Goal: Find specific fact: Find specific fact

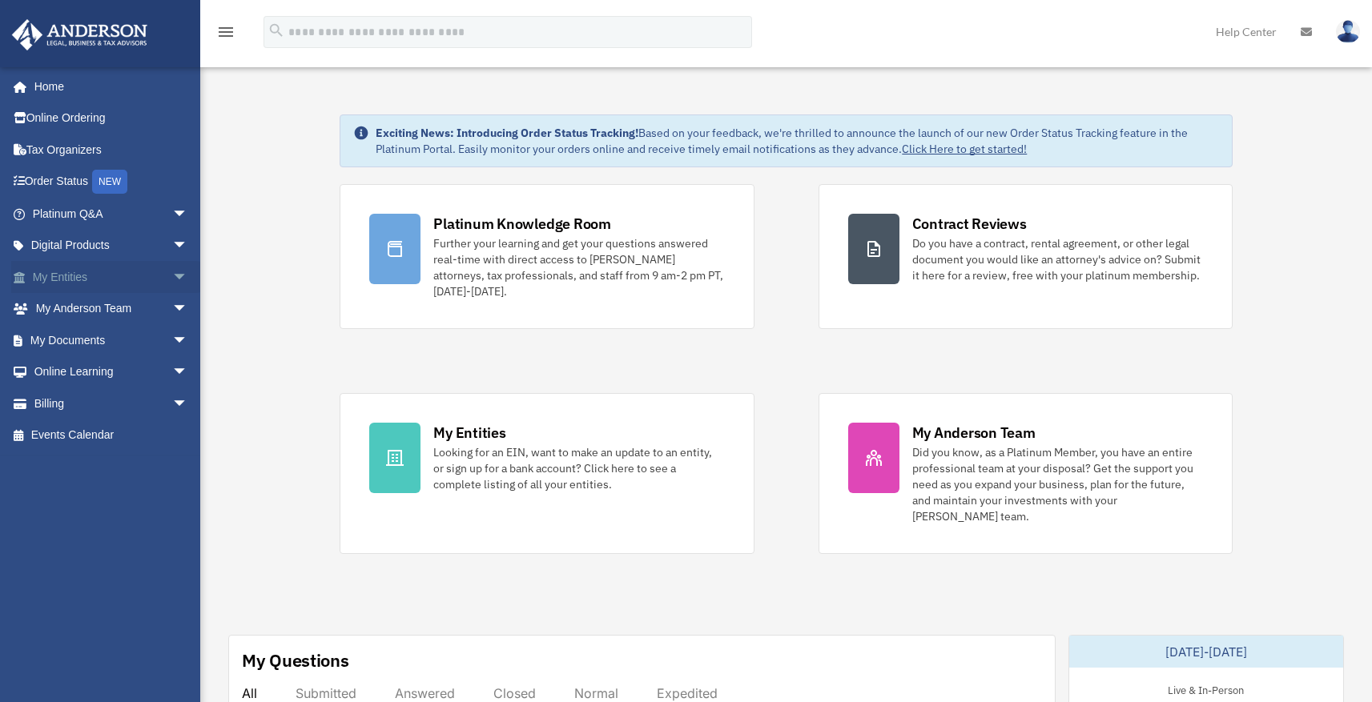
click at [123, 273] on link "My Entities arrow_drop_down" at bounding box center [111, 277] width 201 height 32
click at [172, 274] on span "arrow_drop_down" at bounding box center [188, 277] width 32 height 33
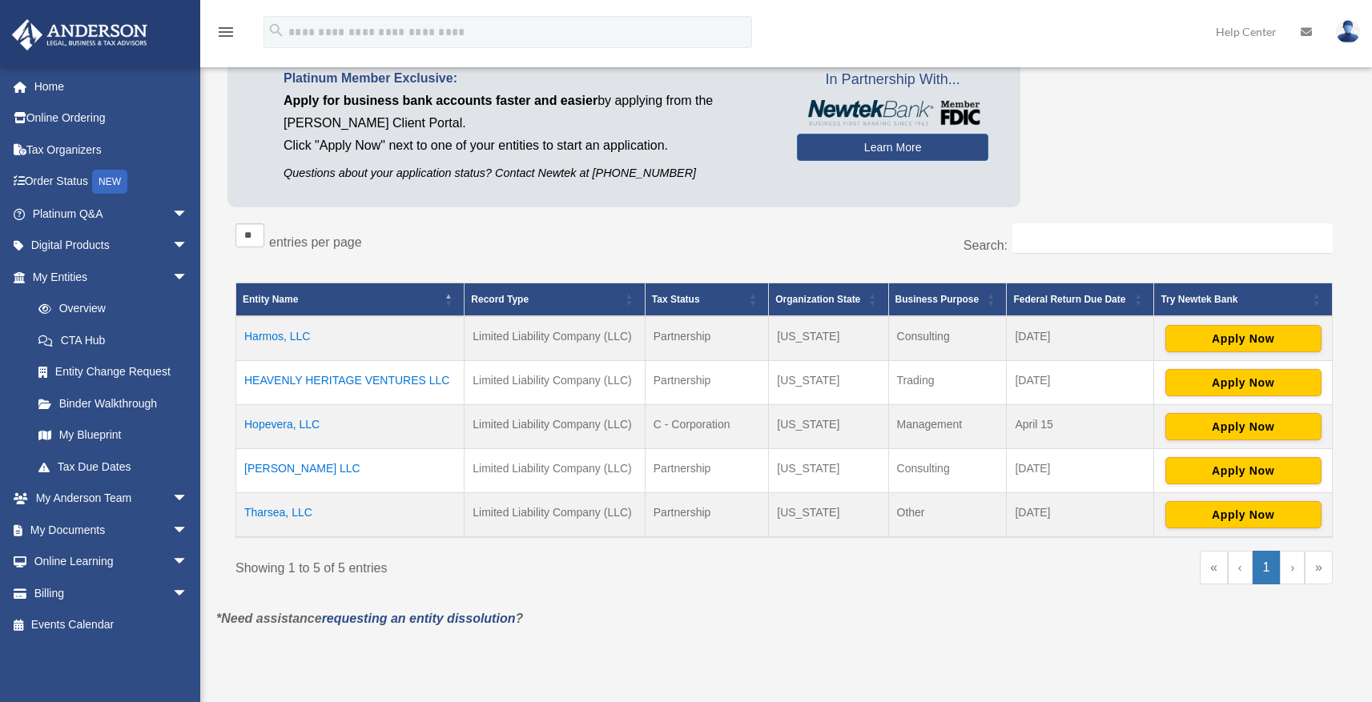
scroll to position [149, 0]
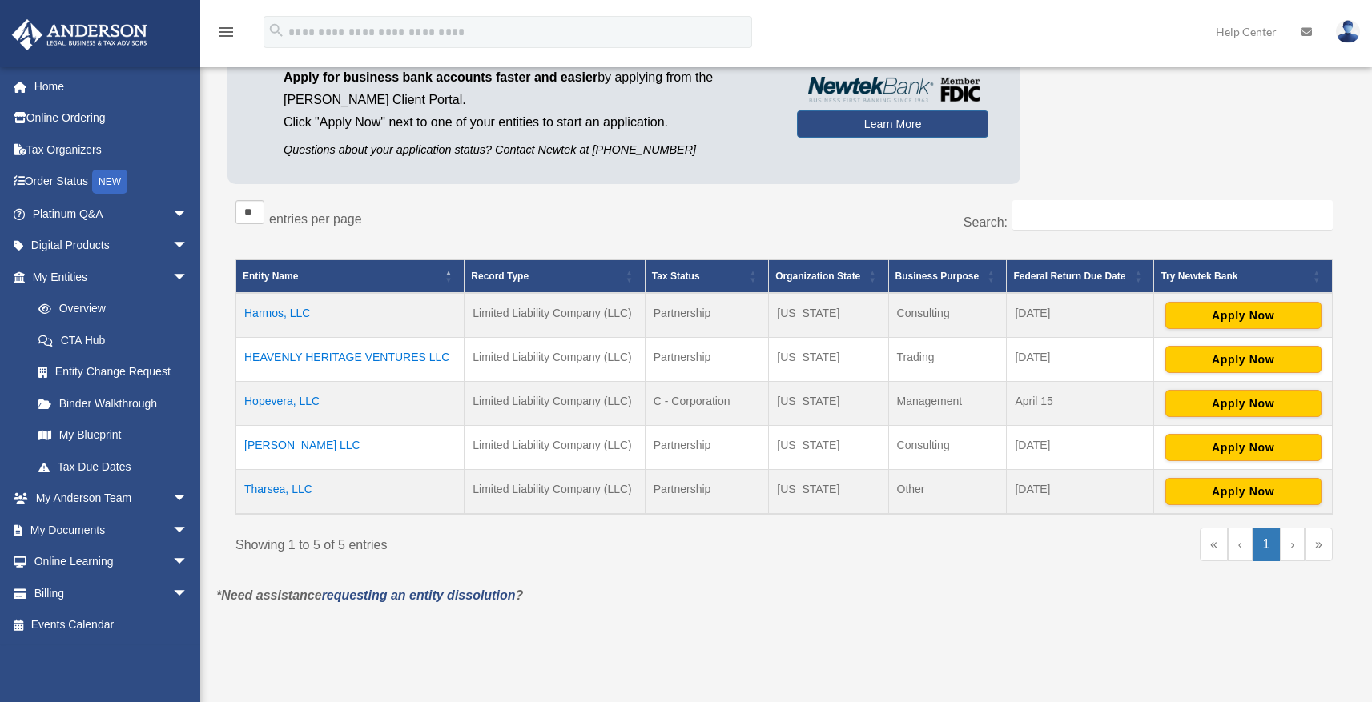
click at [302, 485] on td "Tharsea, LLC" at bounding box center [350, 491] width 228 height 45
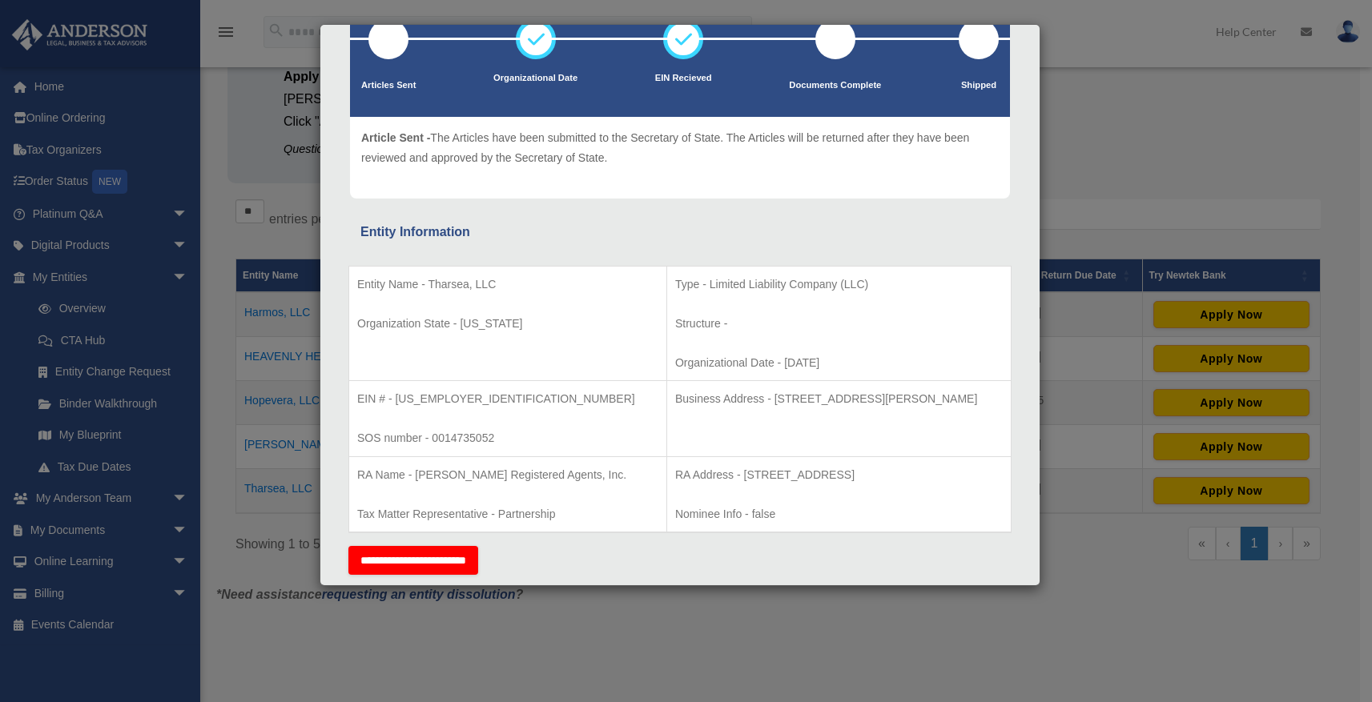
scroll to position [148, 0]
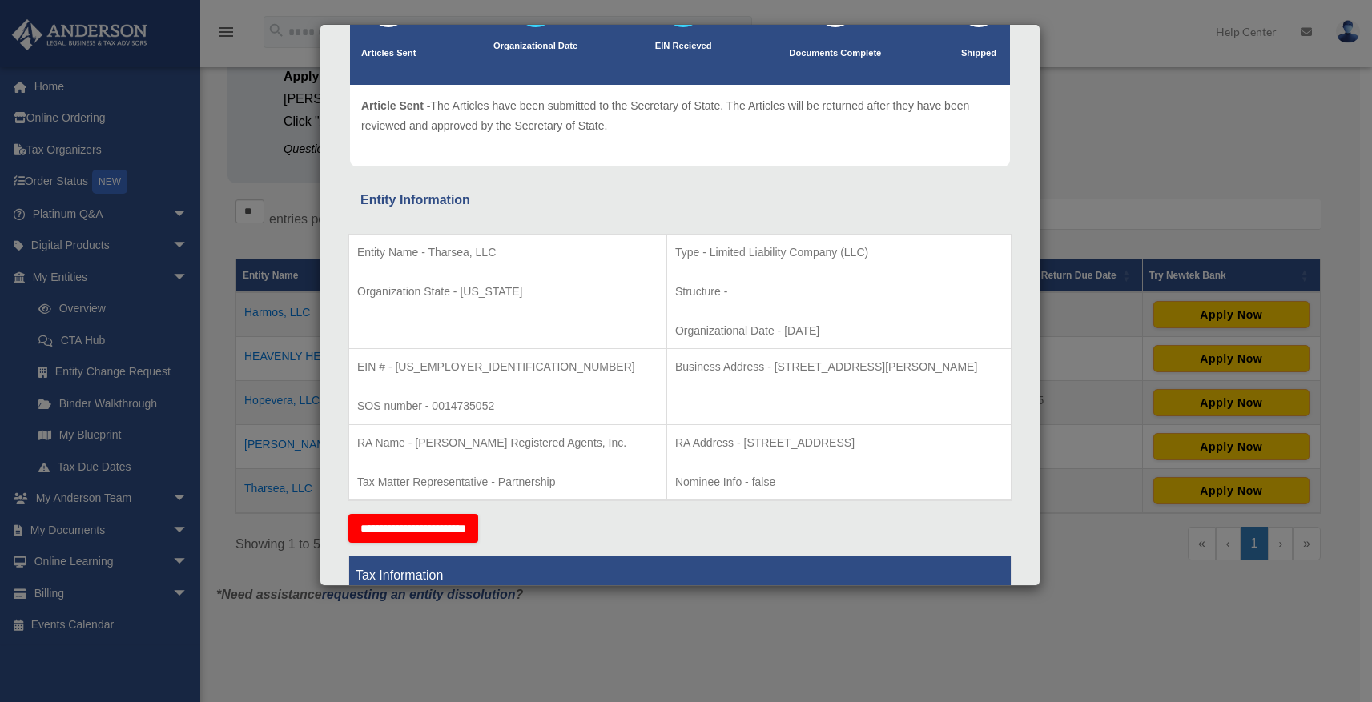
drag, startPoint x: 715, startPoint y: 367, endPoint x: 952, endPoint y: 362, distance: 237.1
click at [952, 362] on p "Business Address - [STREET_ADDRESS][PERSON_NAME]" at bounding box center [839, 367] width 328 height 20
copy p "[STREET_ADDRESS][PERSON_NAME]"
click at [965, 375] on p "Business Address - [STREET_ADDRESS][PERSON_NAME]" at bounding box center [839, 367] width 328 height 20
drag, startPoint x: 968, startPoint y: 370, endPoint x: 714, endPoint y: 372, distance: 253.1
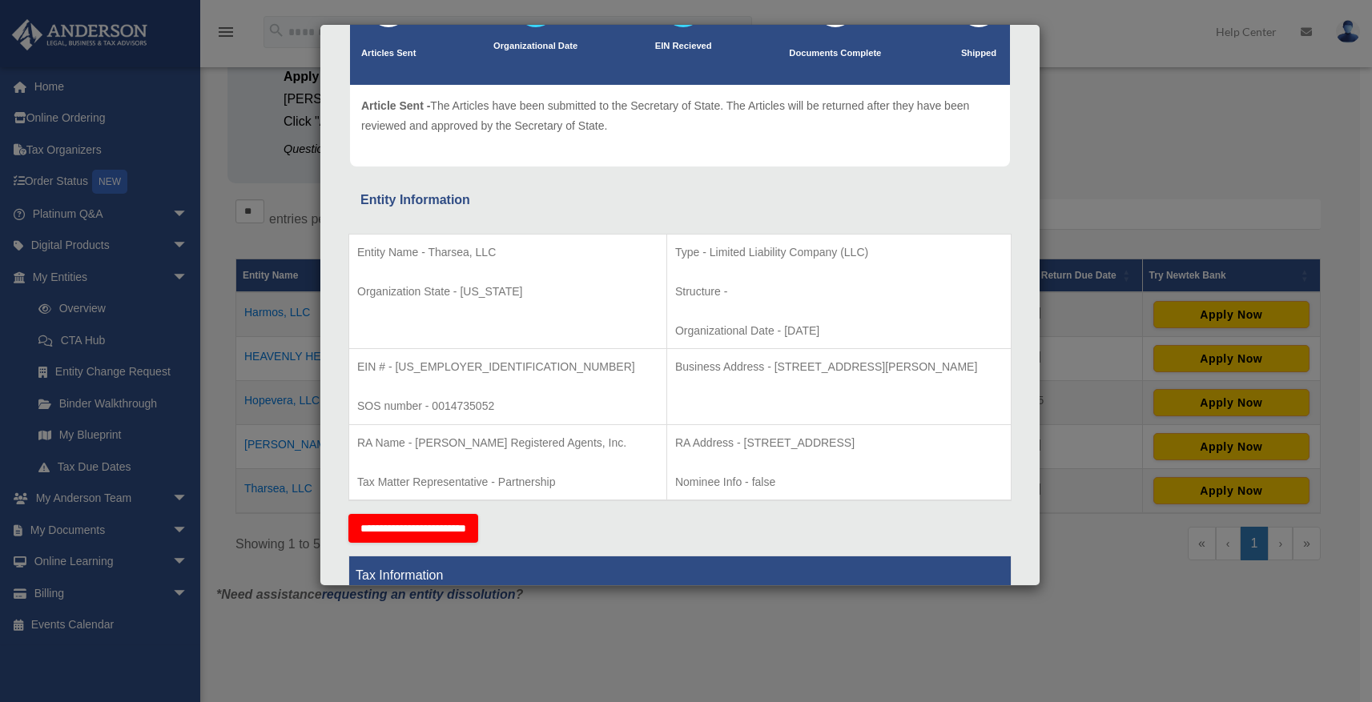
click at [714, 372] on p "Business Address - [STREET_ADDRESS][PERSON_NAME]" at bounding box center [839, 367] width 328 height 20
copy p "[STREET_ADDRESS][PERSON_NAME]"
click at [1084, 187] on div "Details × Articles Sent Organizational Date" at bounding box center [686, 351] width 1372 height 702
